Goal: Task Accomplishment & Management: Manage account settings

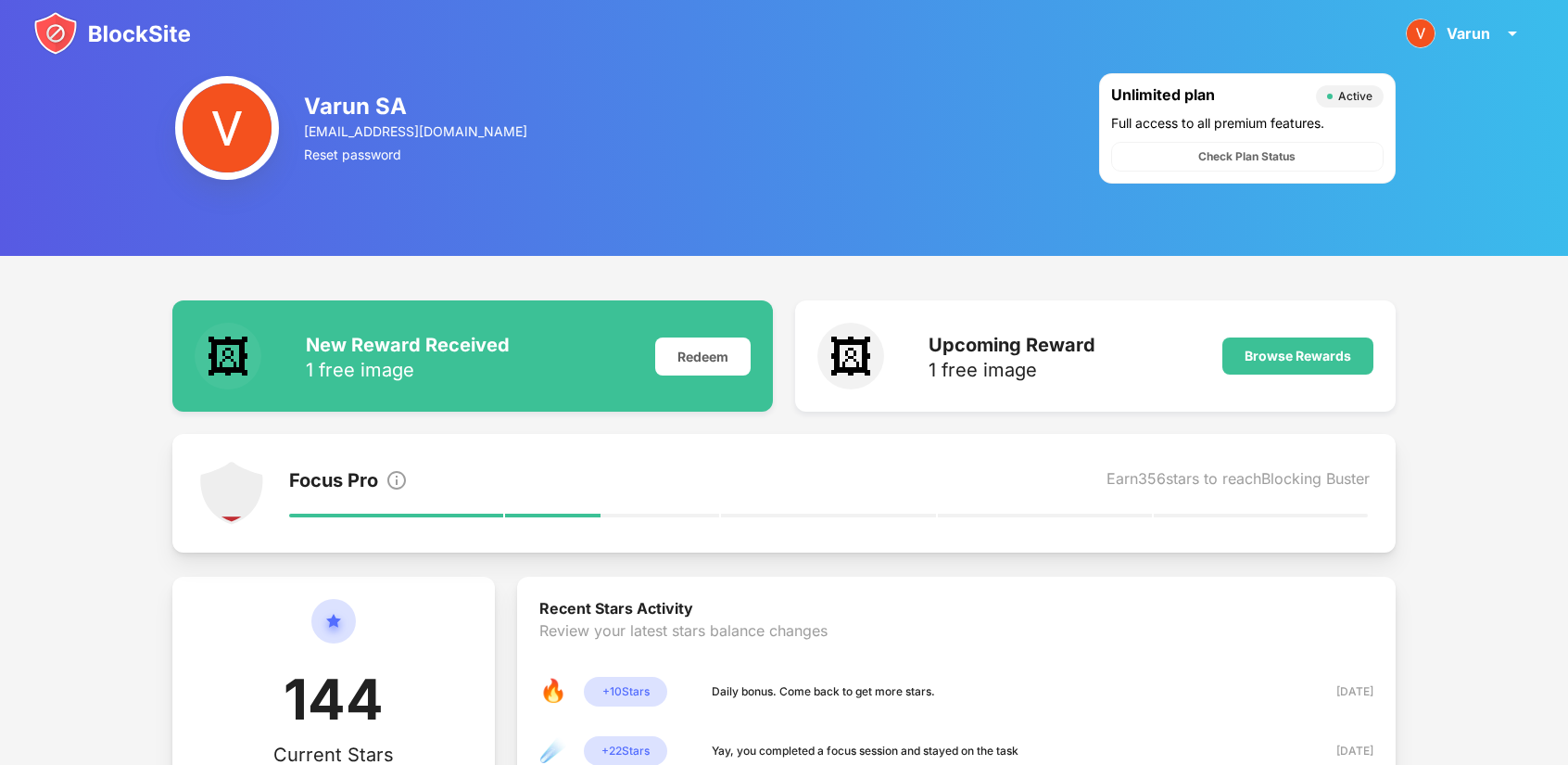
click at [3, 369] on div "🖼 New Reward Received 1 free image Redeem 🖼 Upcoming Reward 1 free image Browse…" at bounding box center [784, 663] width 1568 height 814
click at [89, 31] on img at bounding box center [112, 33] width 157 height 44
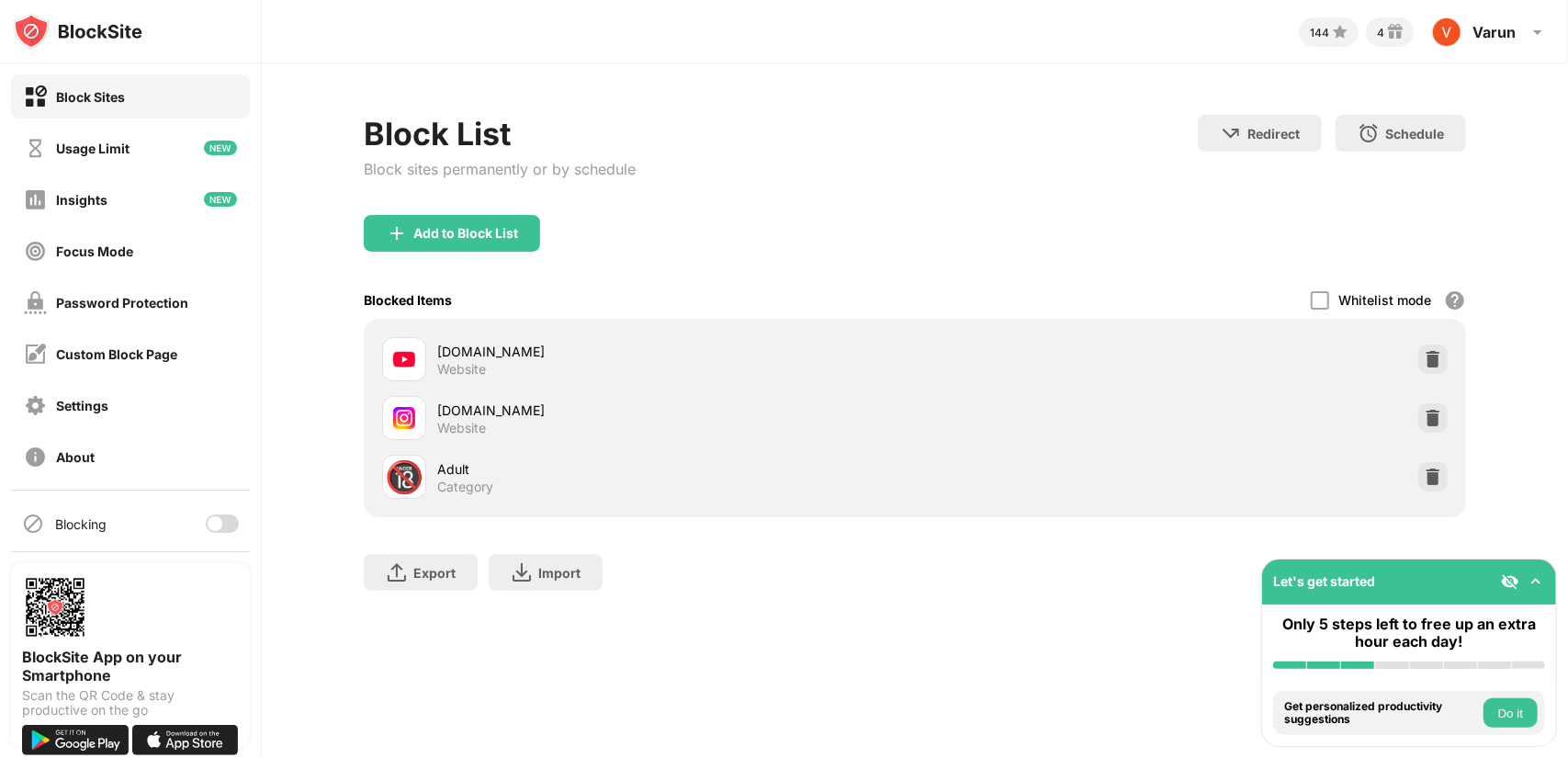
click at [217, 516] on div at bounding box center [222, 524] width 33 height 19
click at [353, 660] on div "144 4 Varun Varun SA View Account Insights Rewards Settings Support Log Out Blo…" at bounding box center [916, 379] width 1307 height 758
